Goal: Task Accomplishment & Management: Complete application form

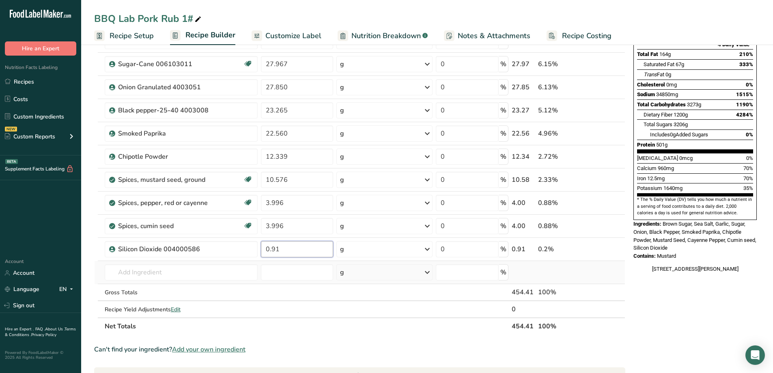
drag, startPoint x: 282, startPoint y: 249, endPoint x: 265, endPoint y: 262, distance: 21.1
click at [266, 262] on tbody "Dark Brown Sugar 00707704 199.211 g Weight Units g kg mg See more Volume Units …" at bounding box center [359, 150] width 530 height 334
drag, startPoint x: 276, startPoint y: 249, endPoint x: 271, endPoint y: 251, distance: 5.4
click at [271, 251] on input "1.5" at bounding box center [297, 249] width 72 height 16
drag, startPoint x: 277, startPoint y: 252, endPoint x: 273, endPoint y: 256, distance: 6.0
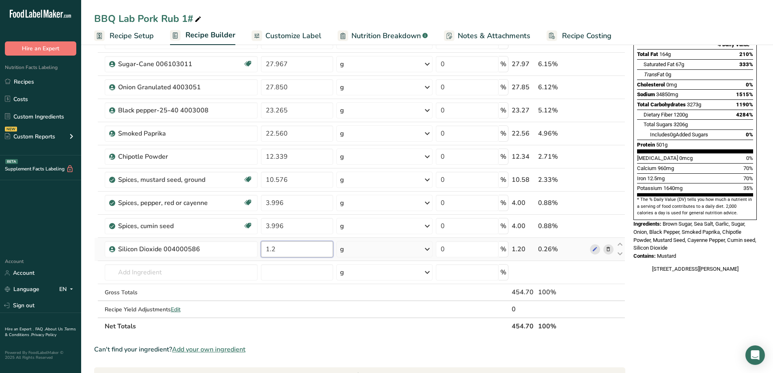
click at [273, 255] on input "1.2" at bounding box center [297, 249] width 72 height 16
type input "1.15"
drag, startPoint x: 296, startPoint y: 250, endPoint x: 257, endPoint y: 260, distance: 41.0
click at [257, 259] on tr "Silicon Dioxide 004000586 1.15 g Weight Units g kg mg See more Volume Units l V…" at bounding box center [359, 249] width 530 height 23
click at [271, 251] on input "0.91" at bounding box center [297, 249] width 72 height 16
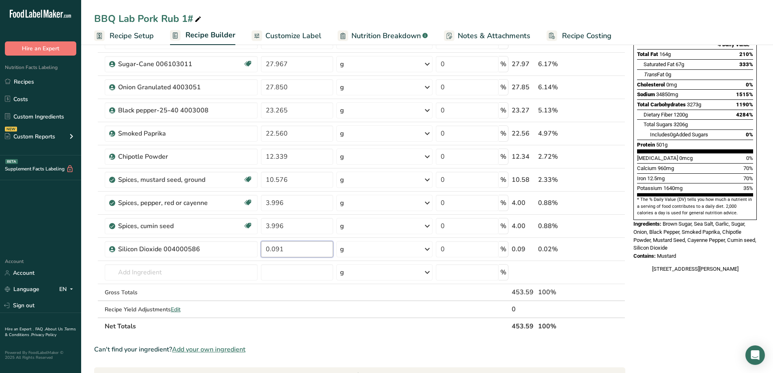
type input "0.091"
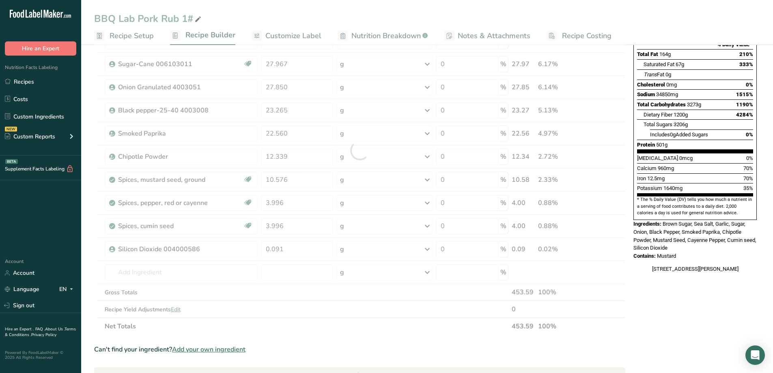
click at [370, 339] on section "Ingredient * Amount * Unit * Waste * .a-a{fill:#347362;}.b-a{fill:#fff;} Grams …" at bounding box center [359, 296] width 531 height 660
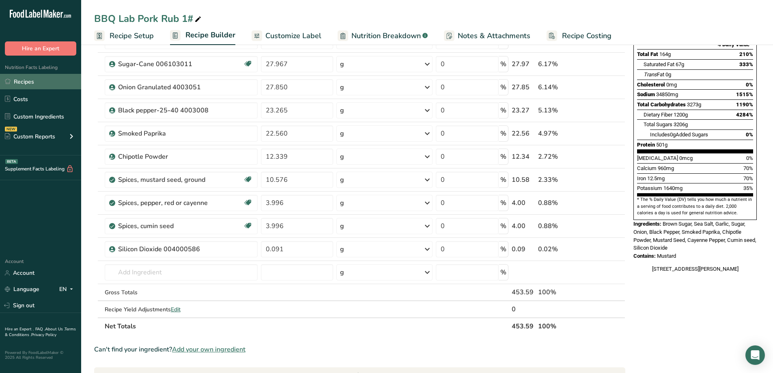
click at [26, 86] on link "Recipes" at bounding box center [40, 81] width 81 height 15
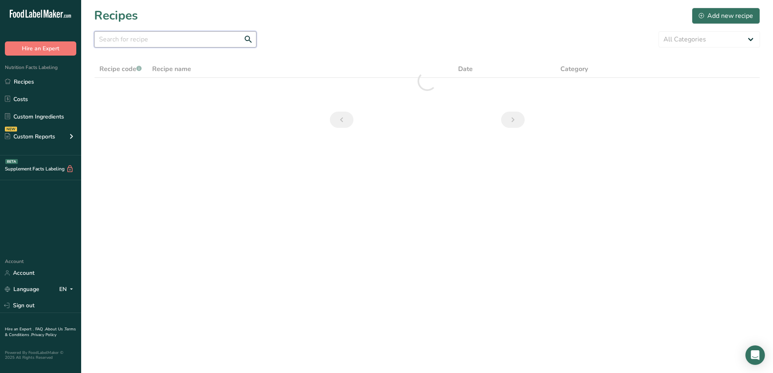
click at [136, 40] on input "text" at bounding box center [175, 39] width 162 height 16
type input "cajun fish"
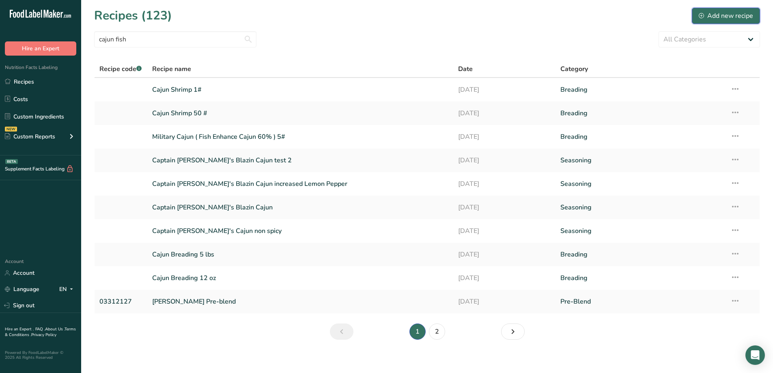
click at [737, 9] on button "Add new recipe" at bounding box center [725, 16] width 68 height 16
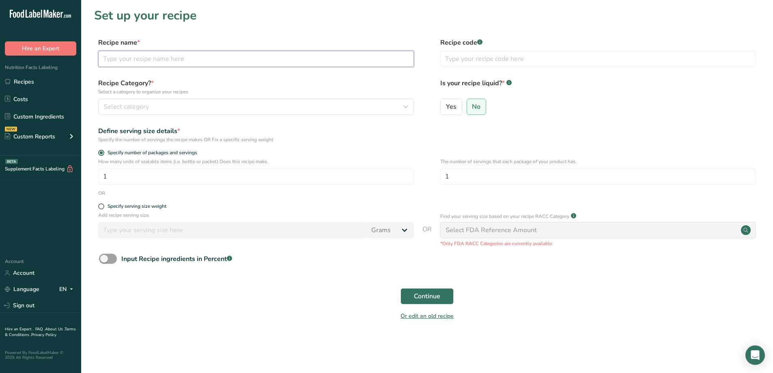
click at [185, 58] on input "text" at bounding box center [256, 59] width 316 height 16
type input "Cajun Fish Mix"
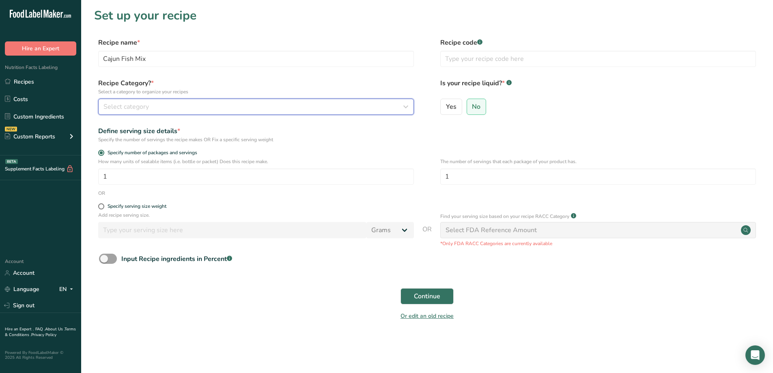
click at [207, 109] on div "Select category" at bounding box center [253, 107] width 300 height 10
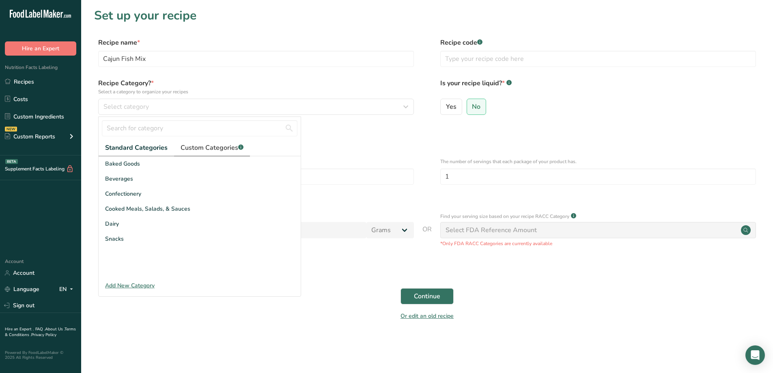
click at [202, 145] on span "Custom Categories .a-a{fill:#347362;}.b-a{fill:#fff;}" at bounding box center [211, 148] width 63 height 10
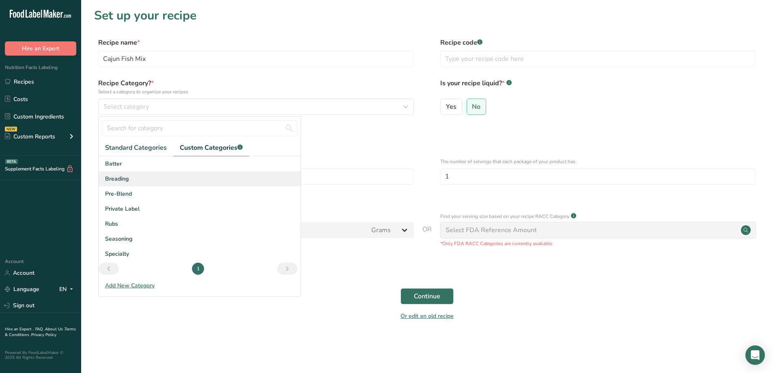
click at [148, 180] on div "Breading" at bounding box center [200, 178] width 202 height 15
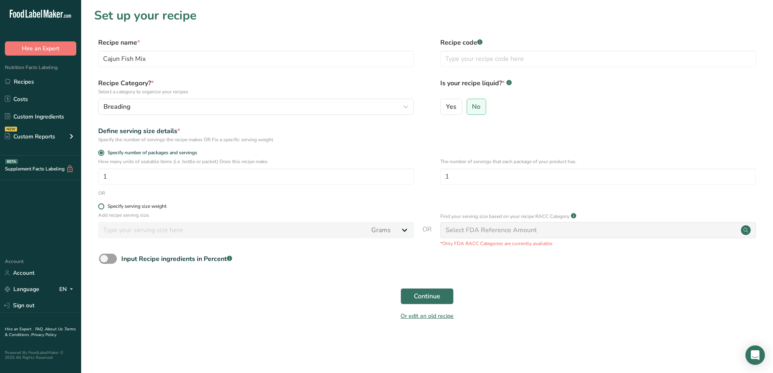
click at [101, 203] on form "Recipe name * Cajun Fish Mix Recipe code .a-a{fill:#347362;}.b-a{fill:#fff;} Re…" at bounding box center [426, 182] width 665 height 288
click at [108, 208] on div "Specify serving size weight" at bounding box center [136, 206] width 59 height 6
click at [103, 208] on input "Specify serving size weight" at bounding box center [100, 206] width 5 height 5
radio input "true"
radio input "false"
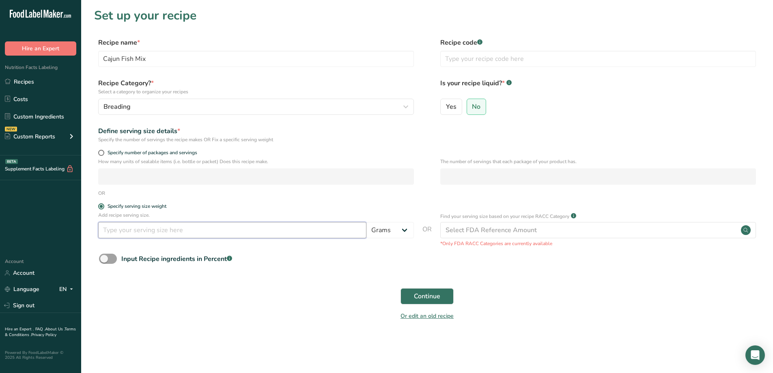
click at [166, 230] on input "number" at bounding box center [232, 230] width 268 height 16
type input "30"
click at [441, 293] on button "Continue" at bounding box center [426, 296] width 53 height 16
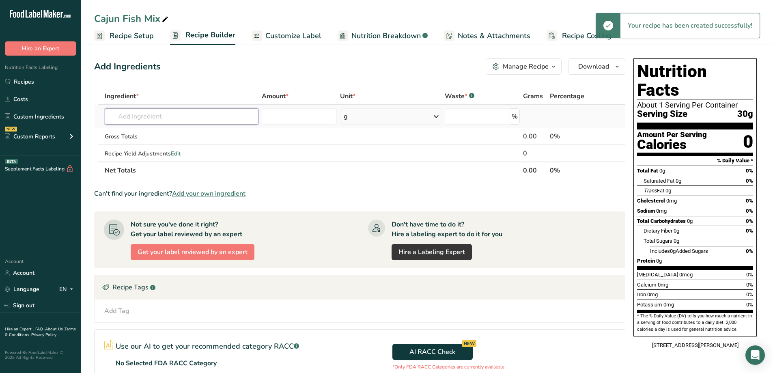
click at [176, 119] on input "text" at bounding box center [182, 116] width 154 height 16
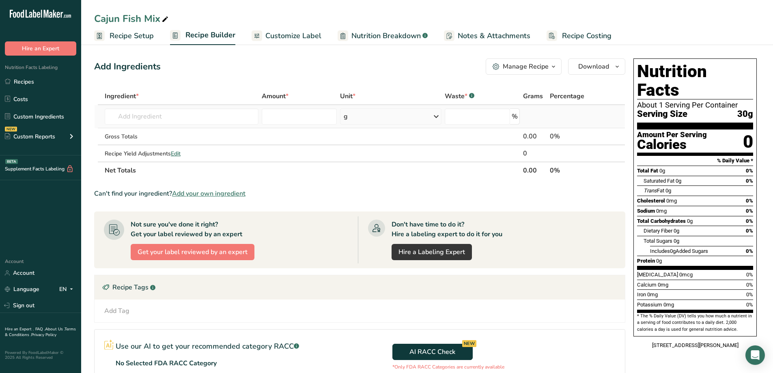
click at [152, 125] on td "Almond flour 1211 Milk, whole, 3.25% milkfat, without added vitamin A and [MEDI…" at bounding box center [181, 116] width 157 height 23
click at [152, 121] on input "text" at bounding box center [182, 116] width 154 height 16
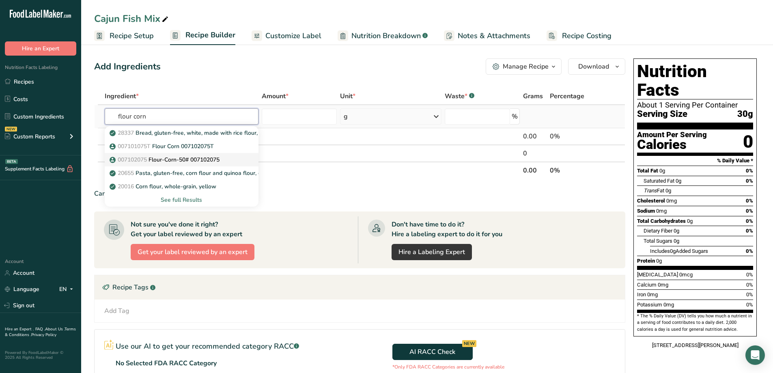
type input "flour corn"
click at [178, 161] on p "007102075 Flour-Corn-50# 007102075" at bounding box center [165, 159] width 108 height 9
type input "Flour-Corn-50# 007102075"
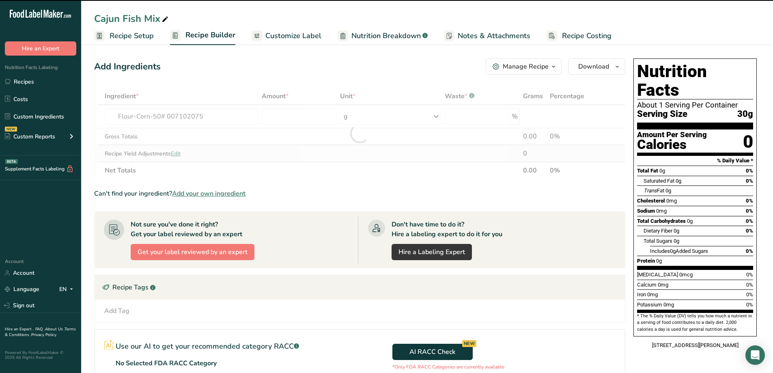
type input "0"
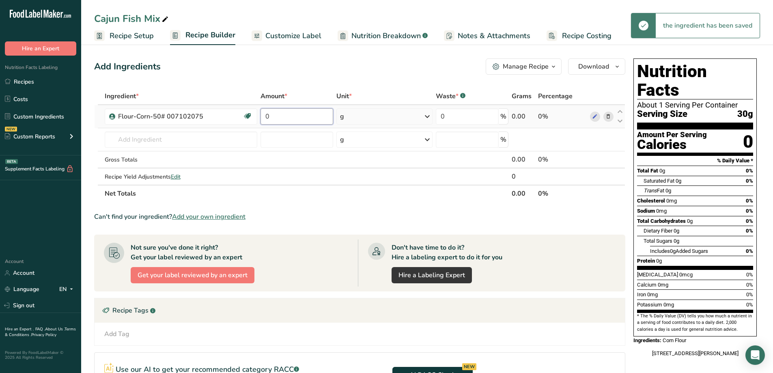
drag, startPoint x: 277, startPoint y: 118, endPoint x: 263, endPoint y: 125, distance: 15.6
click at [263, 124] on input "0" at bounding box center [296, 116] width 73 height 16
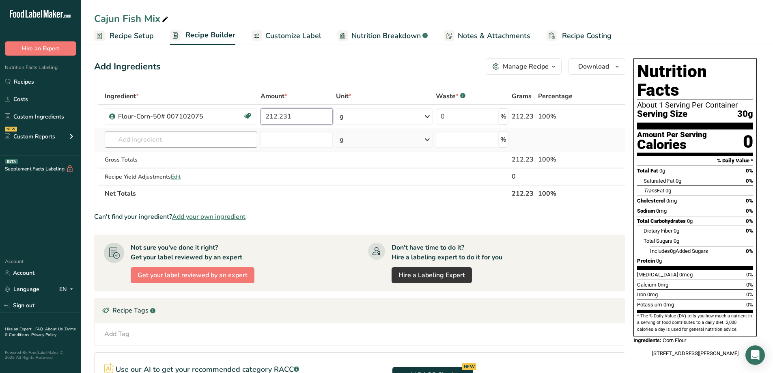
type input "212.231"
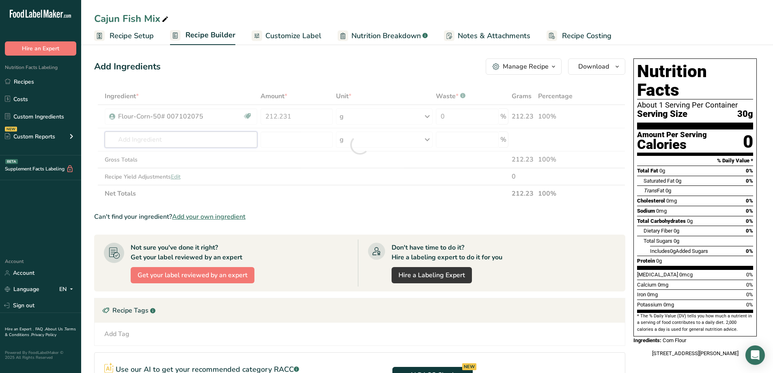
click at [141, 146] on div "Ingredient * Amount * Unit * Waste * .a-a{fill:#347362;}.b-a{fill:#fff;} Grams …" at bounding box center [359, 145] width 531 height 114
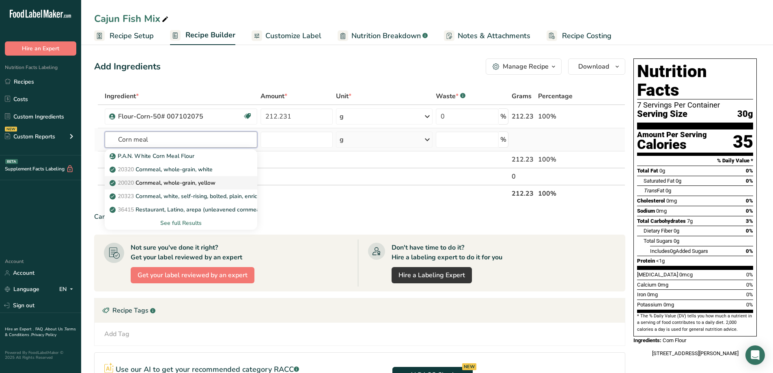
type input "Corn meal"
click at [191, 184] on p "20020 Cornmeal, whole-grain, yellow" at bounding box center [163, 182] width 104 height 9
type input "Cornmeal, whole-grain, yellow"
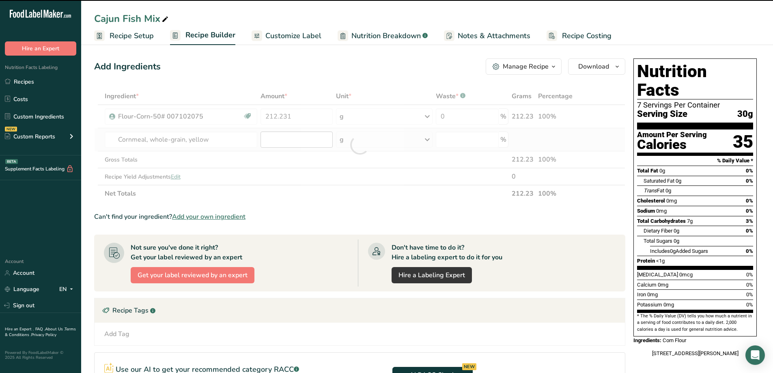
type input "0"
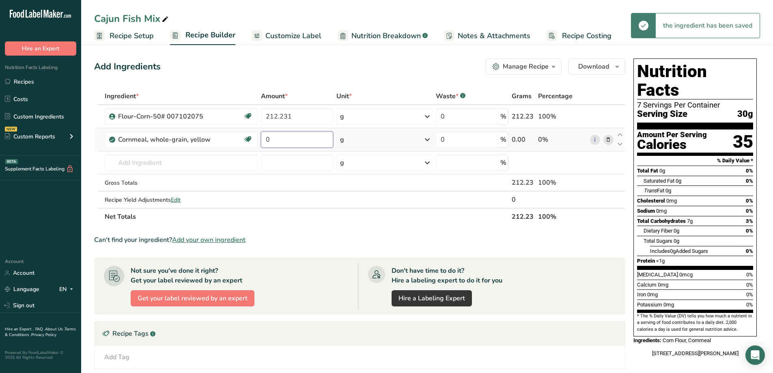
drag, startPoint x: 272, startPoint y: 141, endPoint x: 262, endPoint y: 144, distance: 10.3
click at [262, 144] on input "0" at bounding box center [297, 139] width 72 height 16
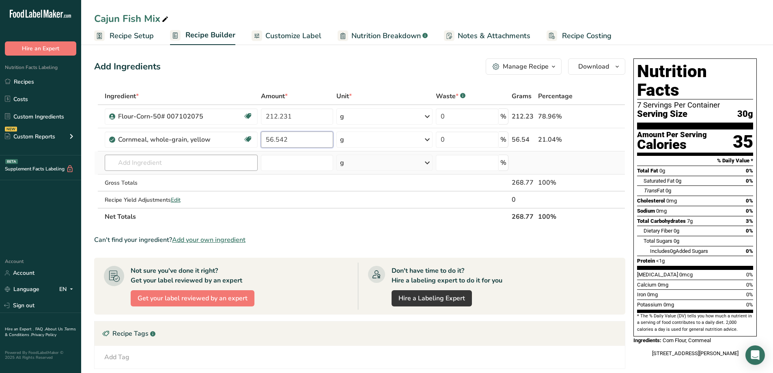
type input "56.542"
click at [173, 162] on div "Ingredient * Amount * Unit * Waste * .a-a{fill:#347362;}.b-a{fill:#fff;} Grams …" at bounding box center [359, 156] width 531 height 137
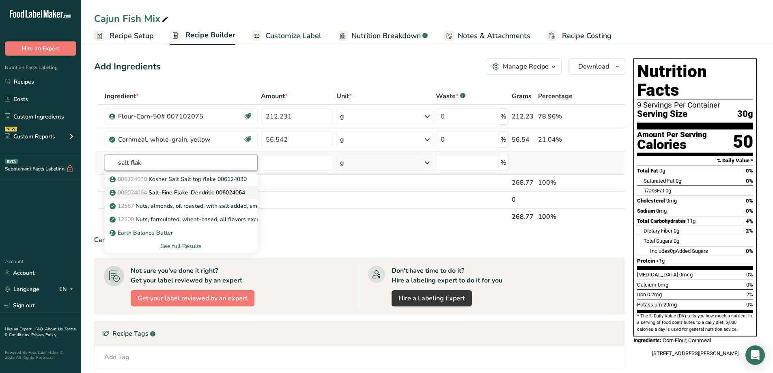
type input "salt flak"
click at [180, 190] on p "006024064 Salt-Fine Flake-Dendritic 006024064" at bounding box center [178, 192] width 134 height 9
type input "Salt-Fine Flake-Dendritic 006024064"
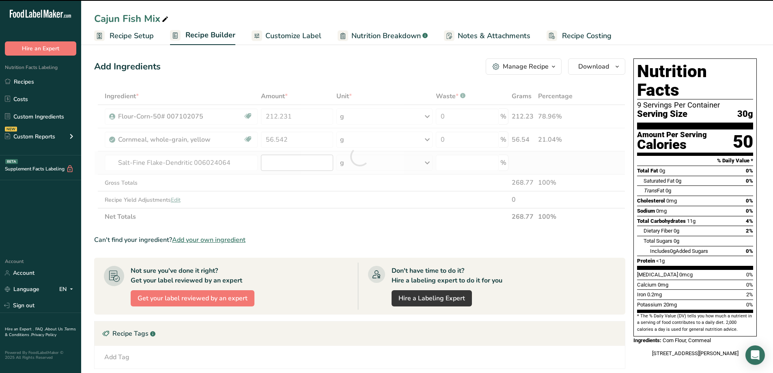
type input "0"
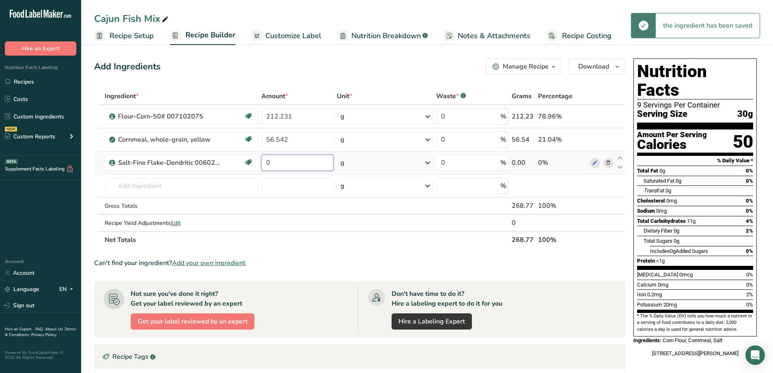
drag, startPoint x: 280, startPoint y: 165, endPoint x: 264, endPoint y: 172, distance: 16.6
click at [264, 172] on td "0" at bounding box center [297, 162] width 75 height 23
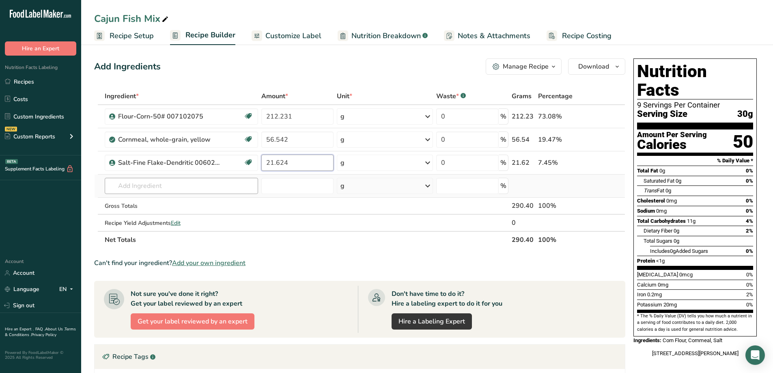
type input "21.624"
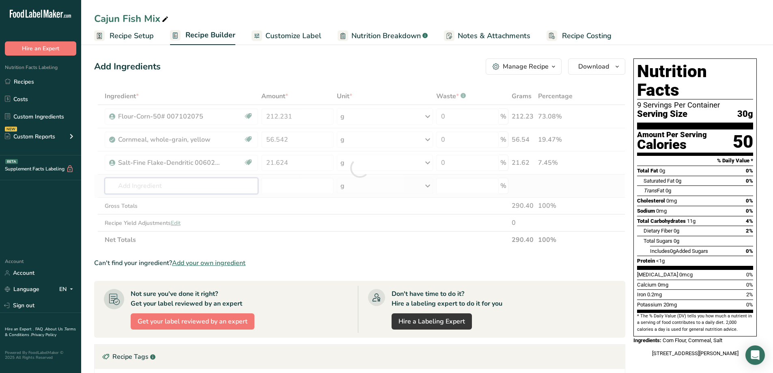
click at [169, 184] on div "Ingredient * Amount * Unit * Waste * .a-a{fill:#347362;}.b-a{fill:#fff;} Grams …" at bounding box center [359, 168] width 531 height 161
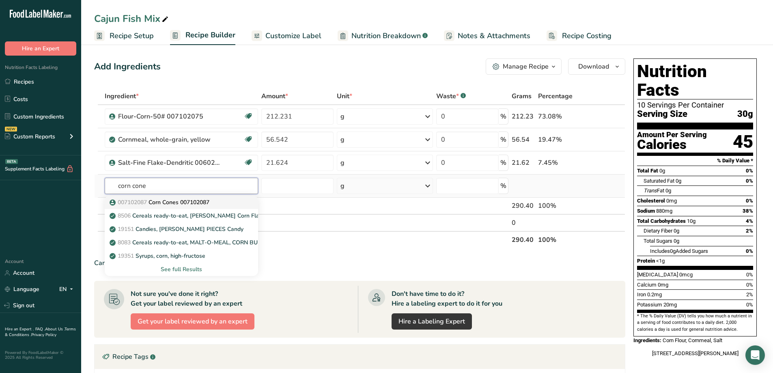
type input "corn cone"
click at [182, 201] on p "007102087 Corn Cones 007102087" at bounding box center [160, 202] width 98 height 9
type input "Corn Cones 007102087"
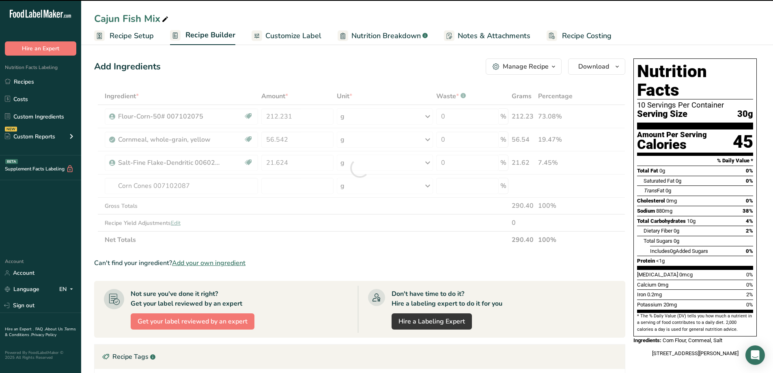
type input "0"
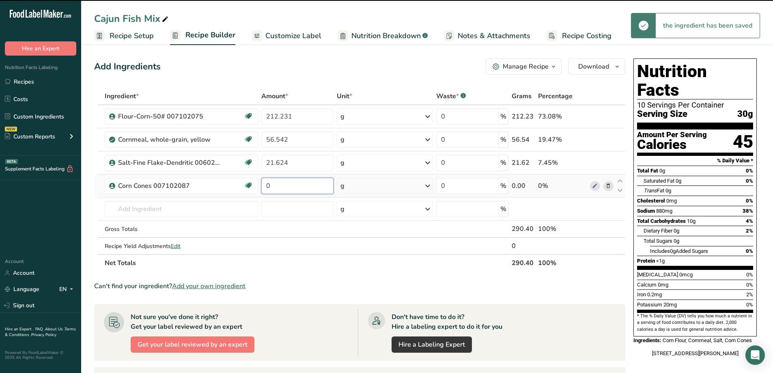
click at [282, 186] on input "0" at bounding box center [297, 186] width 72 height 16
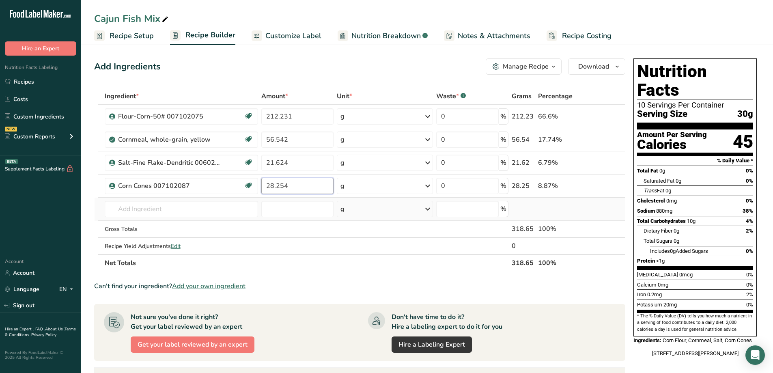
type input "28.254"
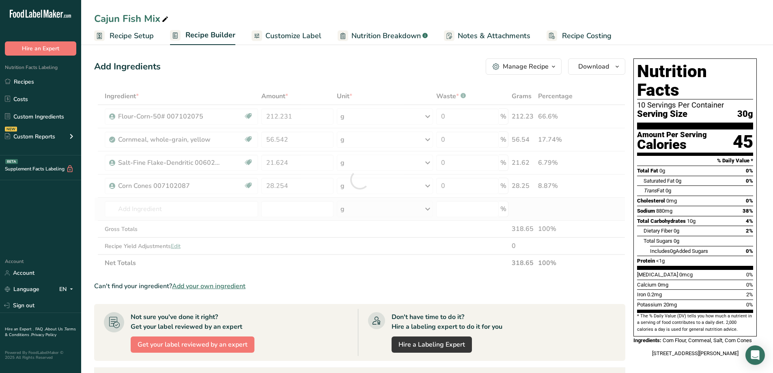
click at [174, 217] on div "Ingredient * Amount * Unit * Waste * .a-a{fill:#347362;}.b-a{fill:#fff;} Grams …" at bounding box center [359, 180] width 531 height 184
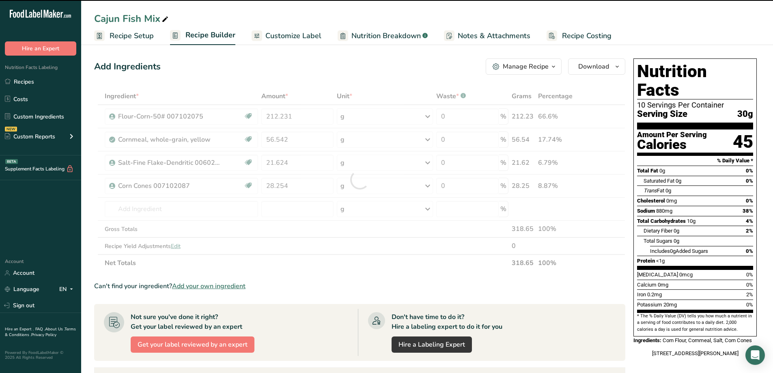
click at [172, 213] on div at bounding box center [359, 180] width 531 height 184
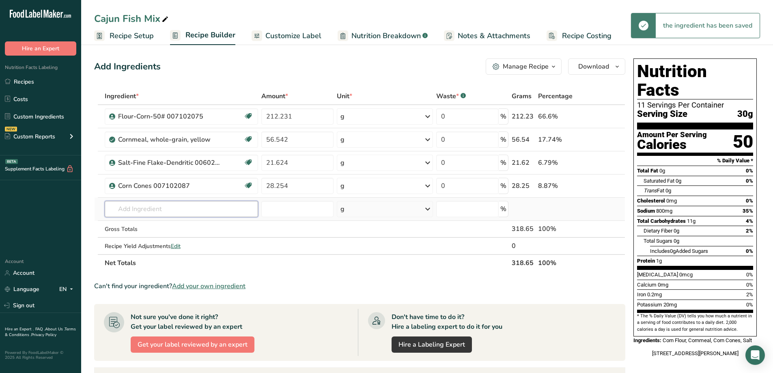
click at [171, 213] on input "text" at bounding box center [182, 209] width 154 height 16
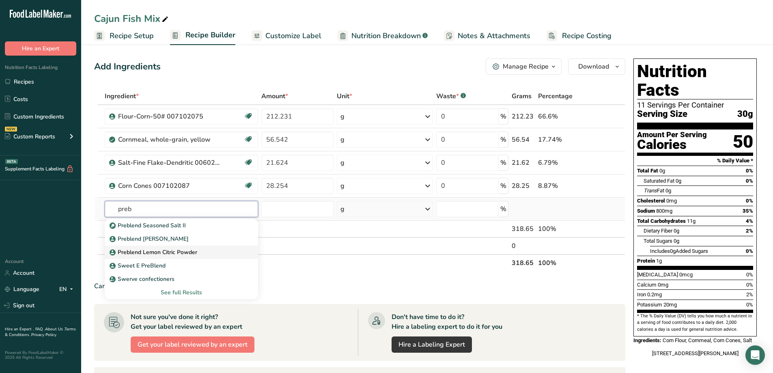
type input "preb"
click at [181, 248] on p "Preblend Lemon Citric Powder" at bounding box center [154, 252] width 86 height 9
type input "Preblend Lemon Citric Powder"
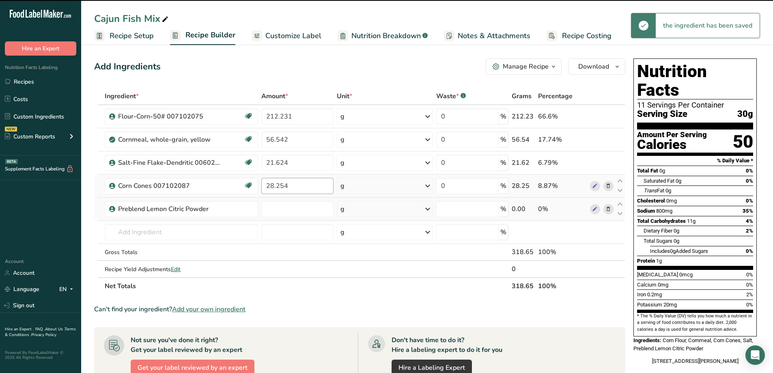
type input "0"
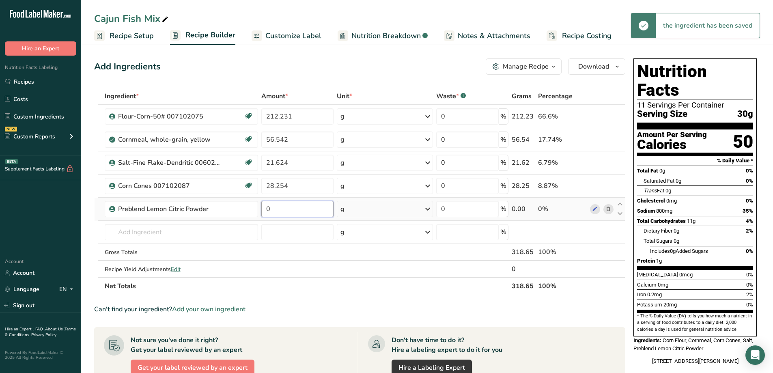
drag, startPoint x: 278, startPoint y: 211, endPoint x: 265, endPoint y: 217, distance: 14.5
click at [265, 217] on td "0" at bounding box center [297, 208] width 75 height 23
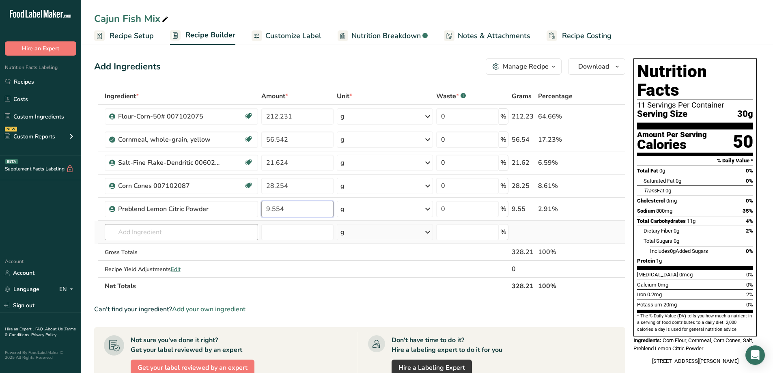
type input "9.554"
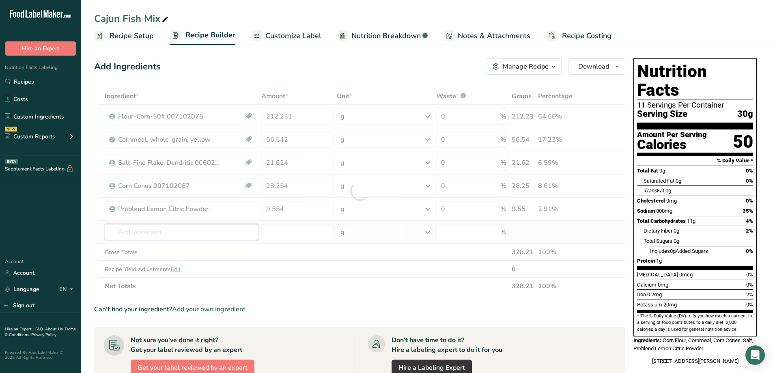
click at [155, 234] on div "Ingredient * Amount * Unit * Waste * .a-a{fill:#347362;}.b-a{fill:#fff;} Grams …" at bounding box center [359, 191] width 531 height 207
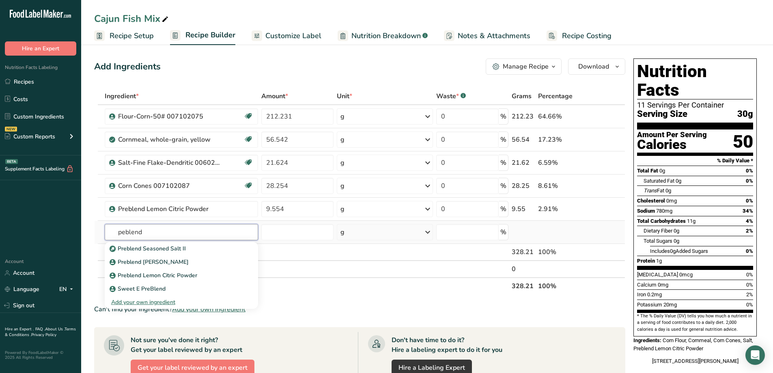
type input "peblend"
click at [165, 300] on div "Add your own ingredient" at bounding box center [181, 302] width 141 height 9
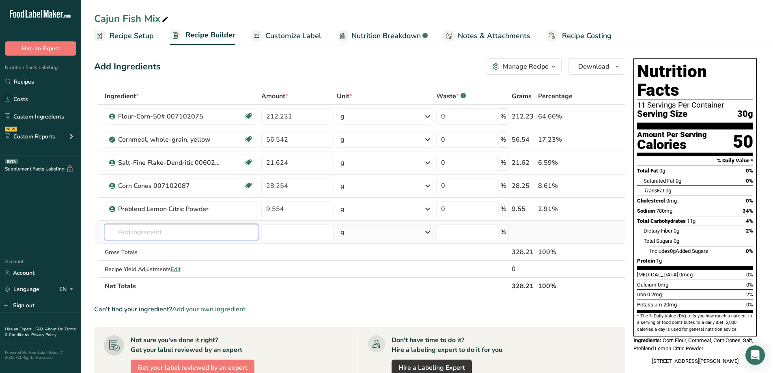
click at [144, 234] on input "text" at bounding box center [182, 232] width 154 height 16
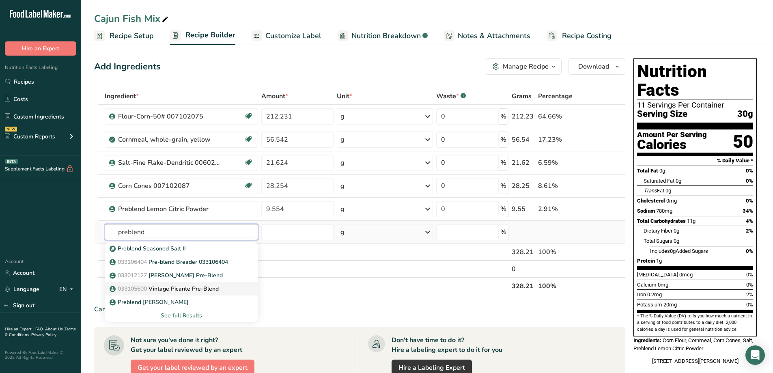
type input "preblend"
click at [212, 285] on p "033105600 Vintage Picante Pre-Blend" at bounding box center [164, 288] width 107 height 9
type input "Vintage Picante Pre-Blend"
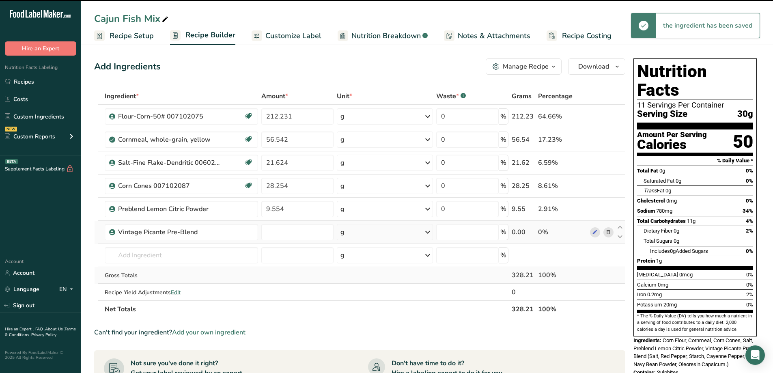
type input "0"
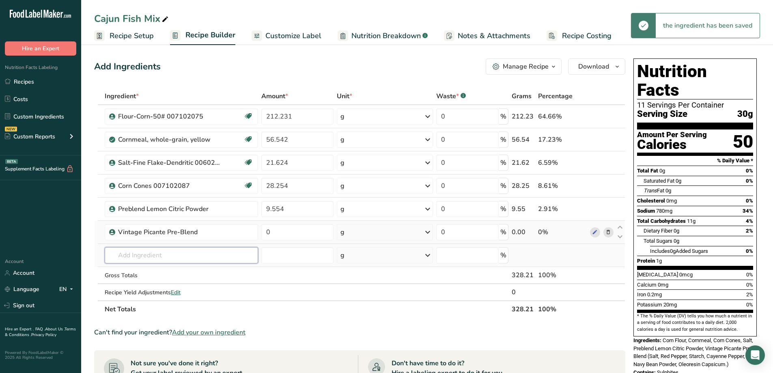
click at [143, 258] on input "text" at bounding box center [182, 255] width 154 height 16
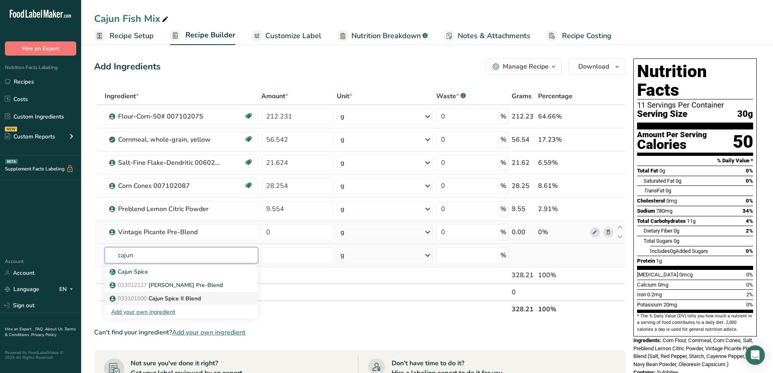
type input "cajun"
click at [174, 298] on p "033101500 Cajun Spice II Blend" at bounding box center [156, 298] width 90 height 9
type input "Cajun Spice II Blend"
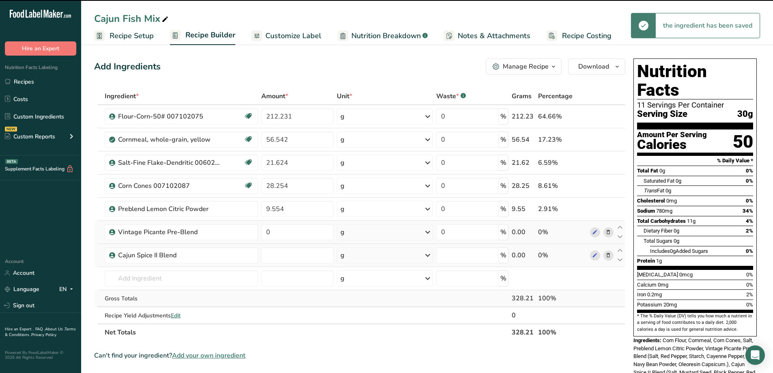
type input "0"
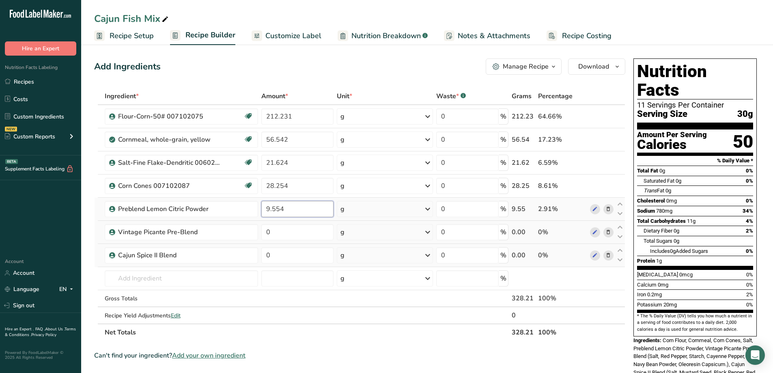
drag, startPoint x: 282, startPoint y: 212, endPoint x: 267, endPoint y: 215, distance: 15.3
click at [267, 215] on input "9.554" at bounding box center [297, 209] width 72 height 16
click at [276, 230] on div "Ingredient * Amount * Unit * Waste * .a-a{fill:#347362;}.b-a{fill:#fff;} Grams …" at bounding box center [359, 214] width 531 height 253
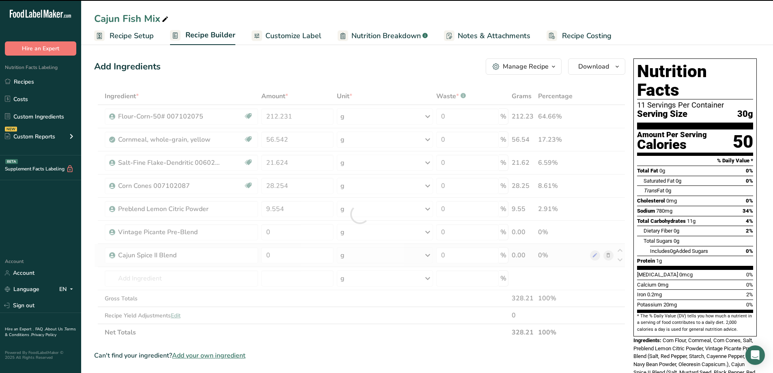
drag, startPoint x: 277, startPoint y: 231, endPoint x: 262, endPoint y: 234, distance: 15.0
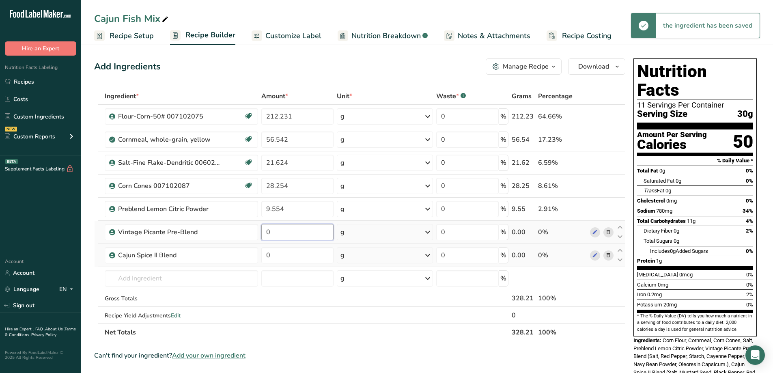
drag, startPoint x: 273, startPoint y: 233, endPoint x: 267, endPoint y: 235, distance: 6.4
click at [267, 235] on input "0" at bounding box center [297, 232] width 72 height 16
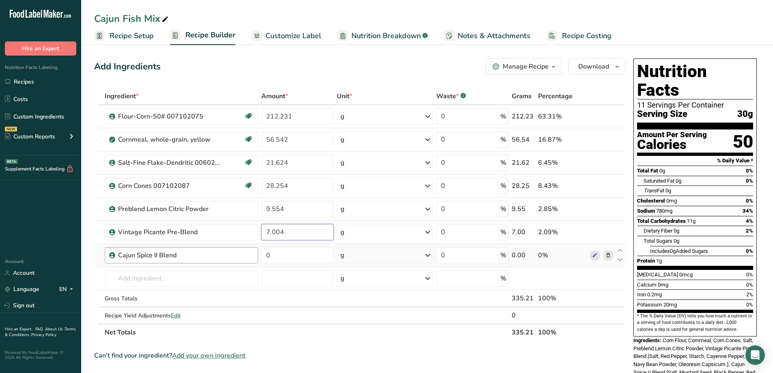
type input "7.004"
click at [221, 258] on div "Ingredient * Amount * Unit * Waste * .a-a{fill:#347362;}.b-a{fill:#fff;} Grams …" at bounding box center [359, 214] width 531 height 253
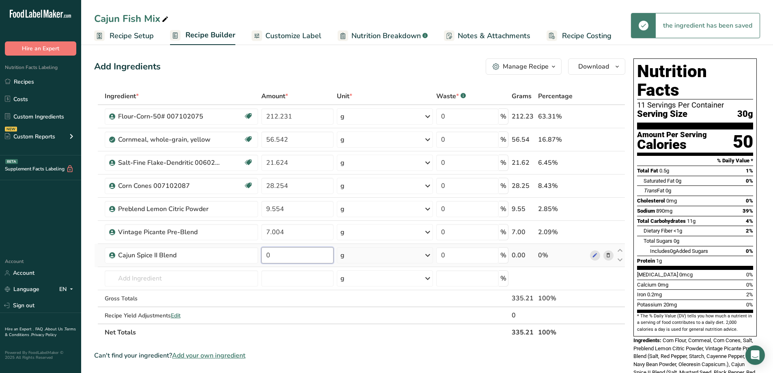
click at [281, 254] on input "0" at bounding box center [297, 255] width 72 height 16
drag, startPoint x: 281, startPoint y: 254, endPoint x: 266, endPoint y: 262, distance: 17.2
click at [266, 262] on input "0" at bounding box center [297, 255] width 72 height 16
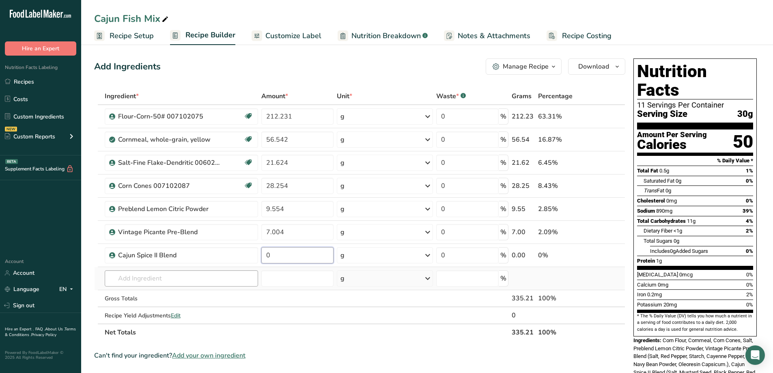
type input "1"
type input "4.114"
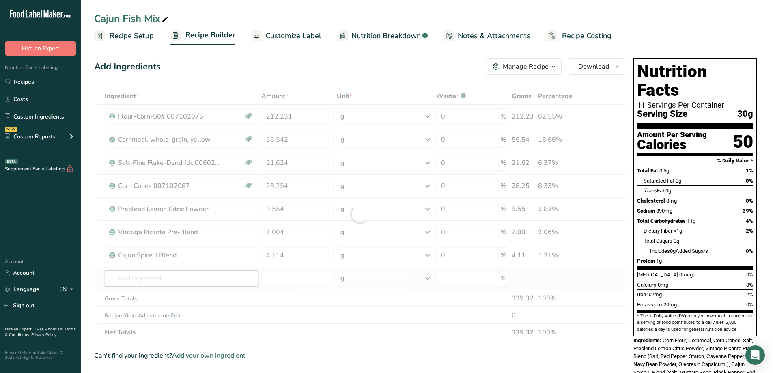
click at [191, 281] on div "Ingredient * Amount * Unit * Waste * .a-a{fill:#347362;}.b-a{fill:#fff;} Grams …" at bounding box center [359, 214] width 531 height 253
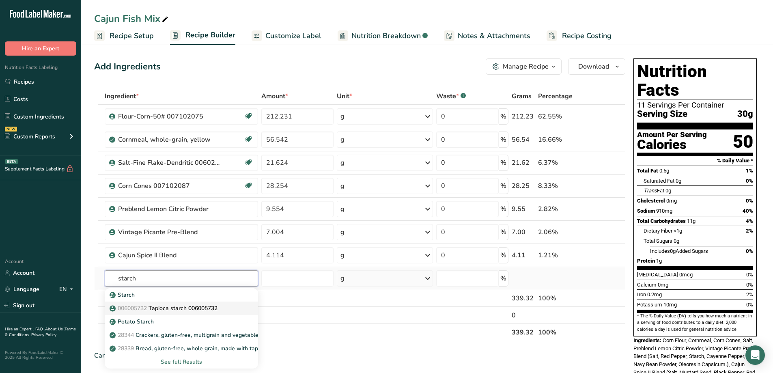
type input "starch"
click at [180, 306] on p "006005732 Tapioca starch 006005732" at bounding box center [164, 308] width 106 height 9
type input "Tapioca starch 006005732"
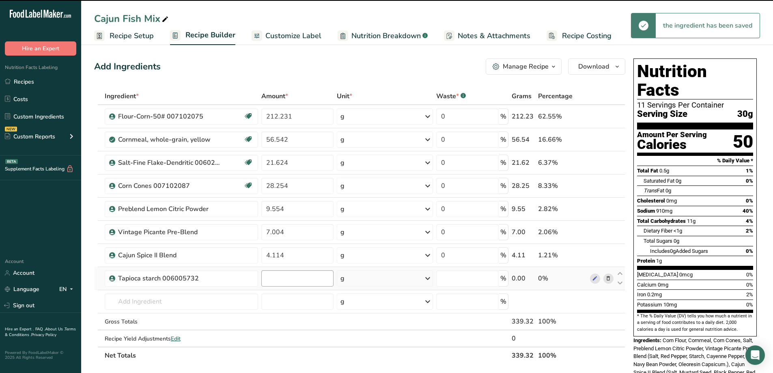
type input "0"
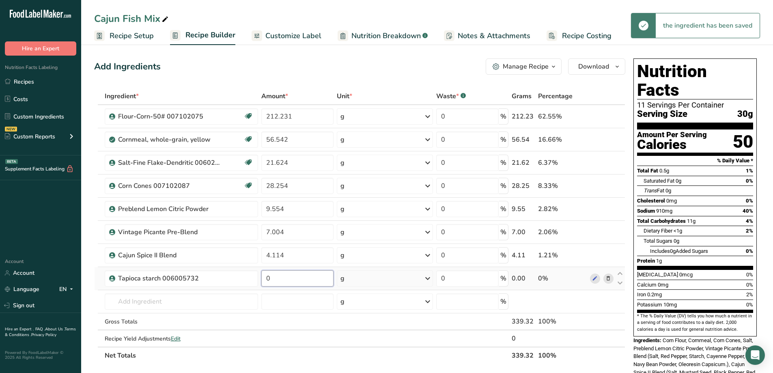
drag, startPoint x: 274, startPoint y: 279, endPoint x: 268, endPoint y: 283, distance: 7.3
click at [268, 283] on input "0" at bounding box center [297, 278] width 72 height 16
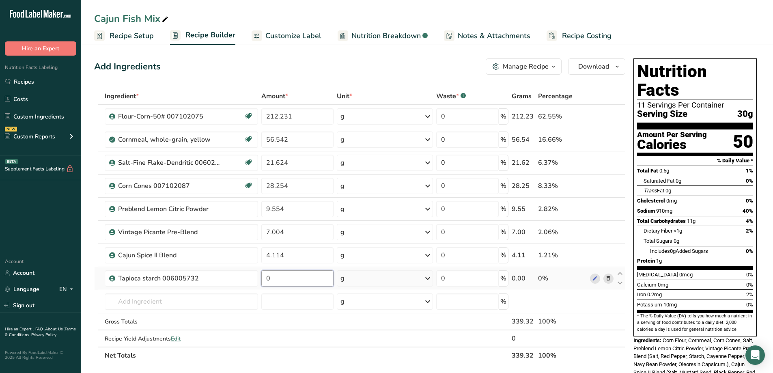
type input "6"
type input "0.612"
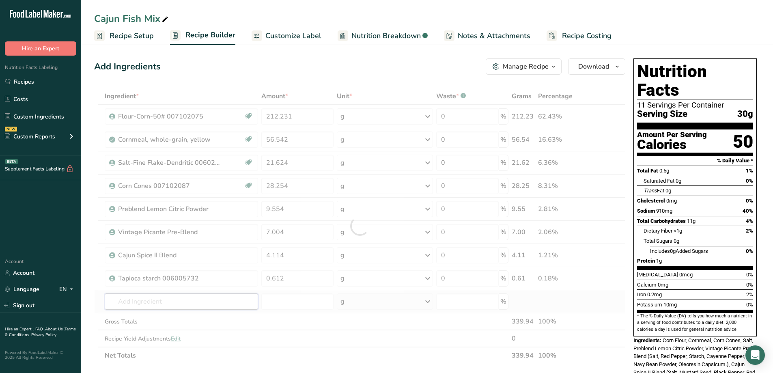
click at [179, 301] on div "Ingredient * Amount * Unit * Waste * .a-a{fill:#347362;}.b-a{fill:#fff;} Grams …" at bounding box center [359, 226] width 531 height 276
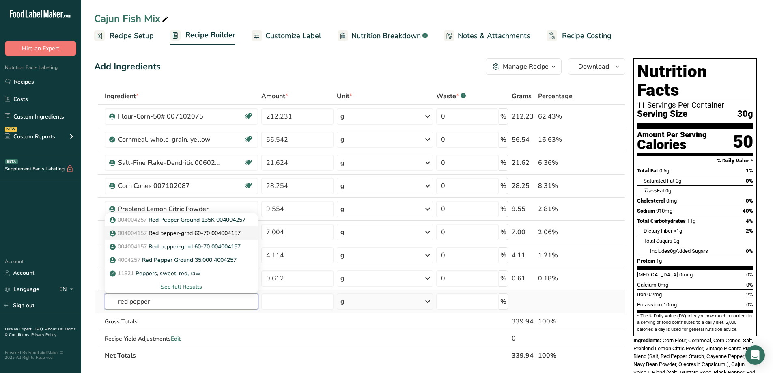
type input "red pepper"
click at [195, 234] on p "004004157 Red pepper-grnd 60-70 004004157" at bounding box center [175, 233] width 129 height 9
type input "Red pepper-grnd 60-70 004004157"
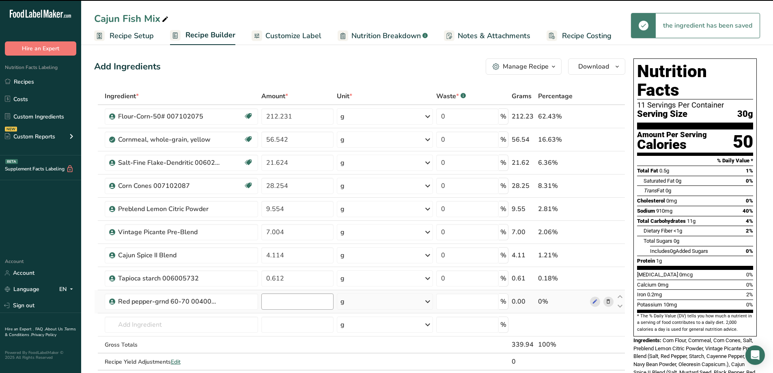
type input "0"
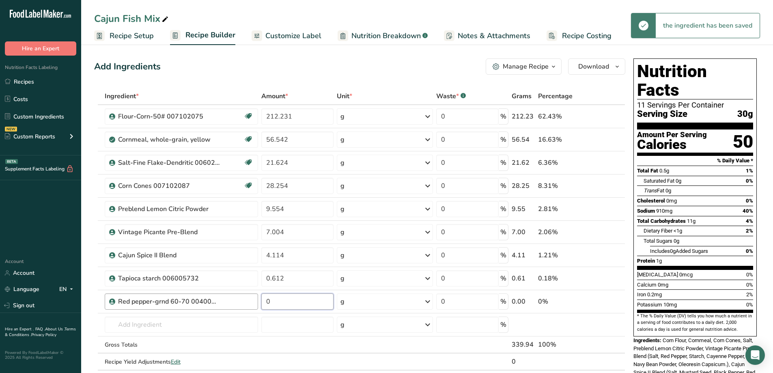
click at [254, 307] on tr "Red pepper-grnd 60-70 004004157 0 g Weight Units g kg mg See more Volume Units …" at bounding box center [359, 301] width 530 height 23
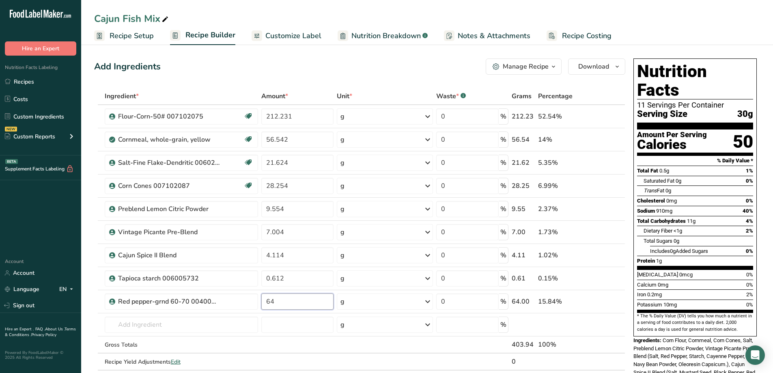
type input "6"
type input "0.065"
click at [565, 326] on div "Ingredient * Amount * Unit * Waste * .a-a{fill:#347362;}.b-a{fill:#fff;} Grams …" at bounding box center [359, 237] width 531 height 299
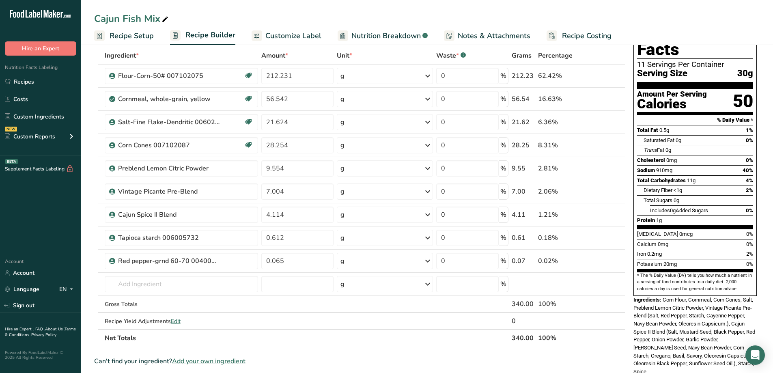
click at [166, 20] on icon at bounding box center [164, 19] width 7 height 11
click at [618, 14] on input "Cajun Fish Mix 12 oz" at bounding box center [426, 18] width 665 height 15
type input "Cajun Fish Mix 12 oz"
click at [592, 357] on div "Can't find your ingredient? Add your own ingredient" at bounding box center [359, 361] width 531 height 10
click at [24, 83] on link "Recipes" at bounding box center [40, 81] width 81 height 15
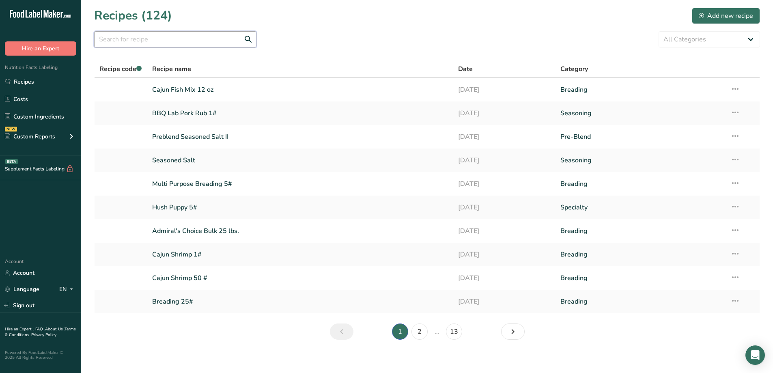
click at [195, 38] on input "text" at bounding box center [175, 39] width 162 height 16
click at [177, 36] on input "text" at bounding box center [175, 39] width 162 height 16
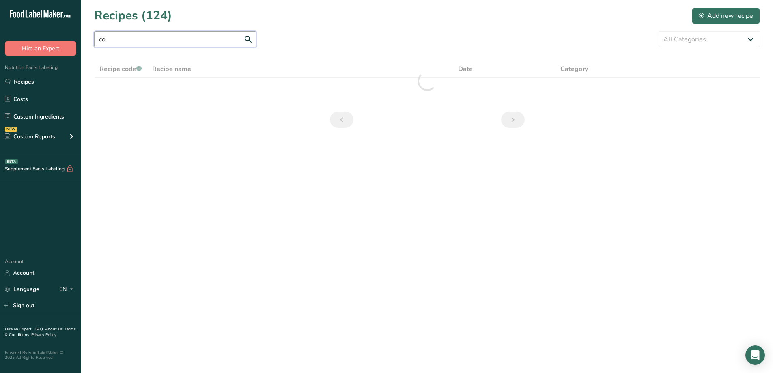
type input "c"
type input "hush"
click at [165, 86] on link "Hush Puppy 5#" at bounding box center [300, 89] width 296 height 17
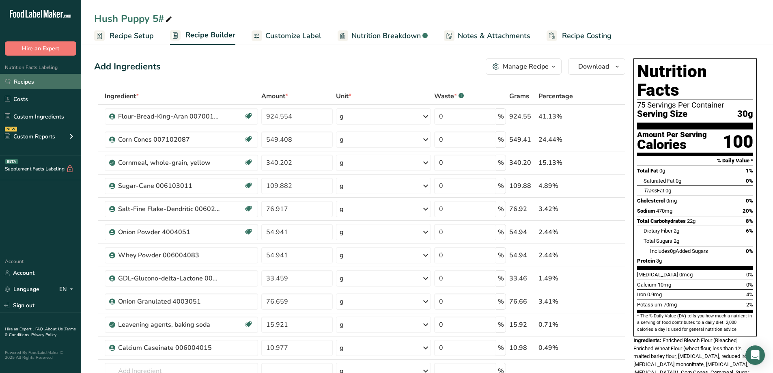
click at [19, 83] on link "Recipes" at bounding box center [40, 81] width 81 height 15
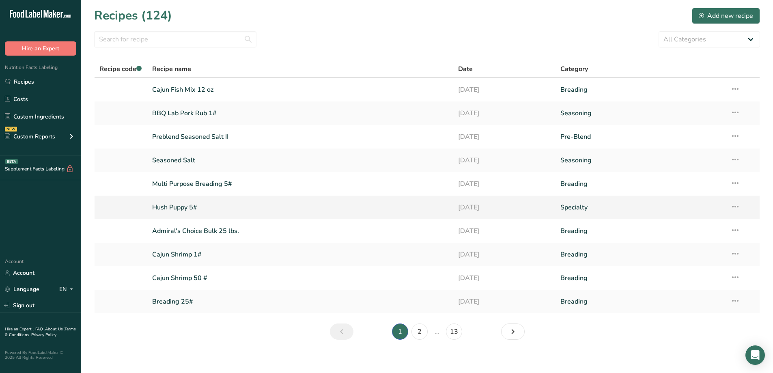
click at [185, 204] on link "Hush Puppy 5#" at bounding box center [300, 207] width 296 height 17
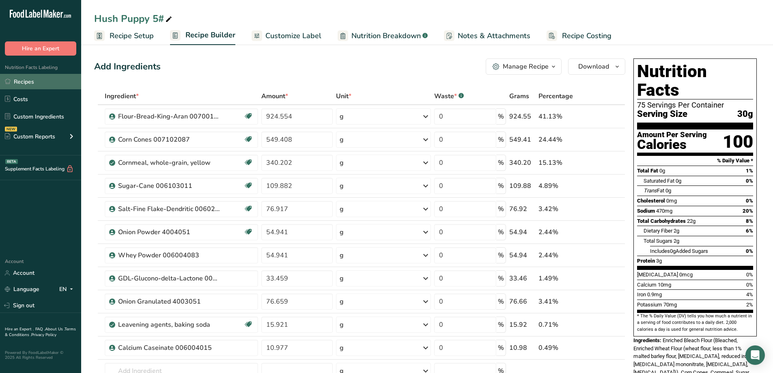
click at [30, 82] on link "Recipes" at bounding box center [40, 81] width 81 height 15
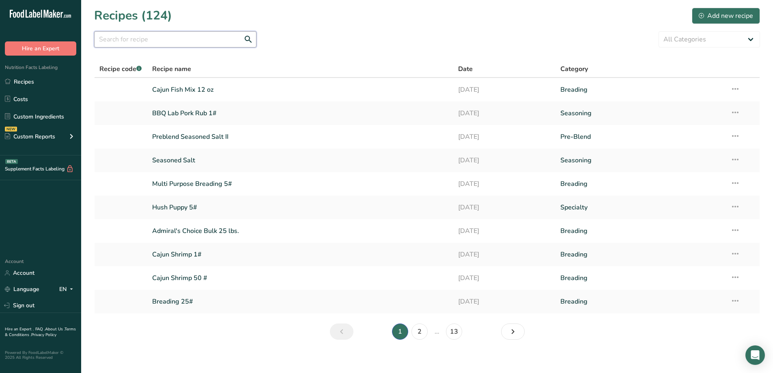
click at [187, 43] on input "text" at bounding box center [175, 39] width 162 height 16
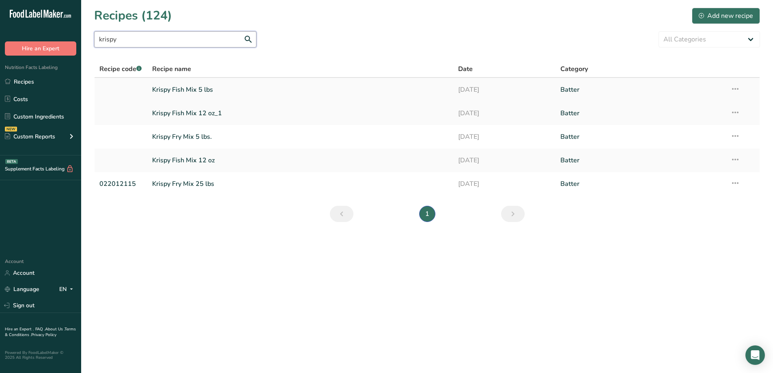
type input "krispy"
click at [191, 91] on link "Krispy Fish Mix 5 lbs" at bounding box center [300, 89] width 296 height 17
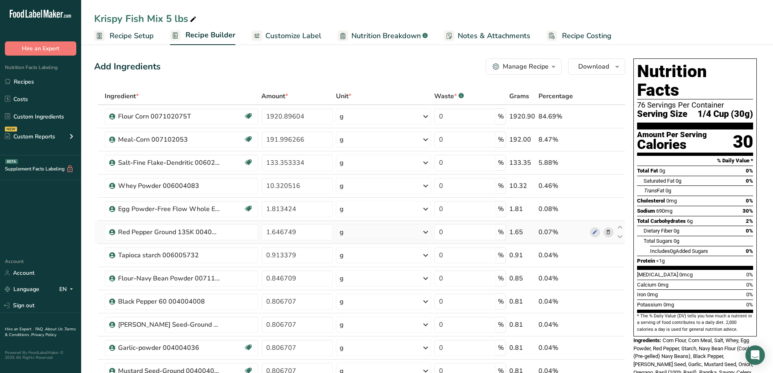
scroll to position [41, 0]
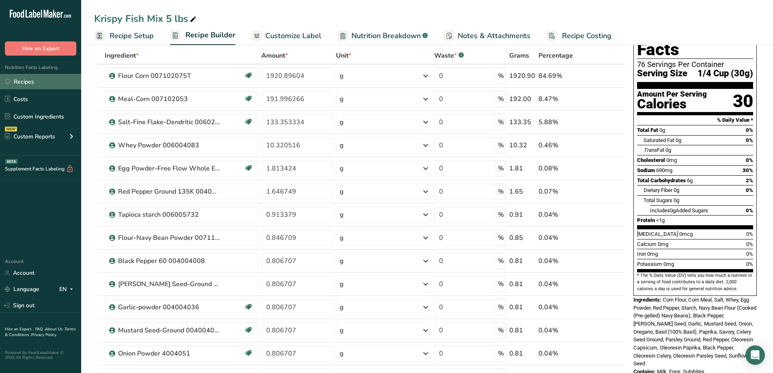
click at [26, 82] on link "Recipes" at bounding box center [40, 81] width 81 height 15
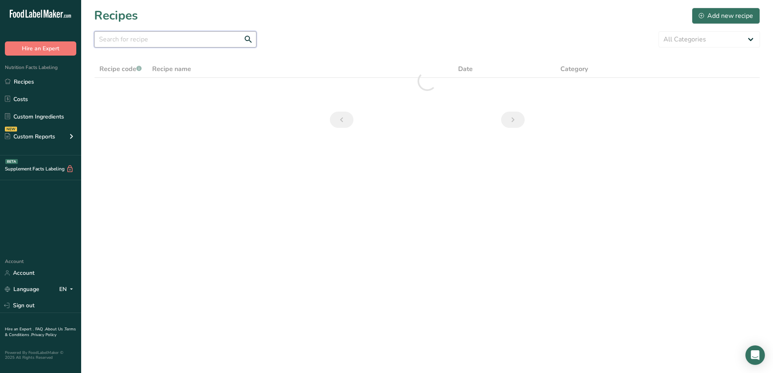
click at [189, 36] on input "text" at bounding box center [175, 39] width 162 height 16
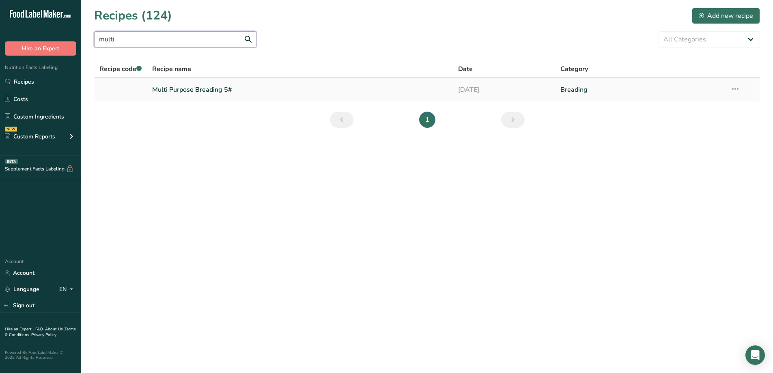
type input "multi"
click at [163, 89] on link "Multi Purpose Breading 5#" at bounding box center [300, 89] width 296 height 17
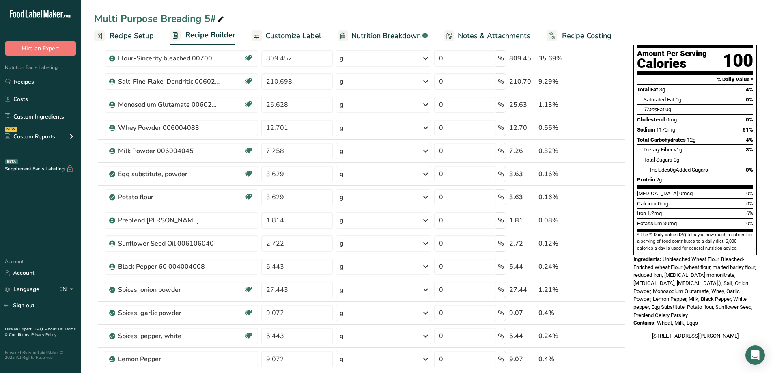
scroll to position [41, 0]
